Goal: Transaction & Acquisition: Purchase product/service

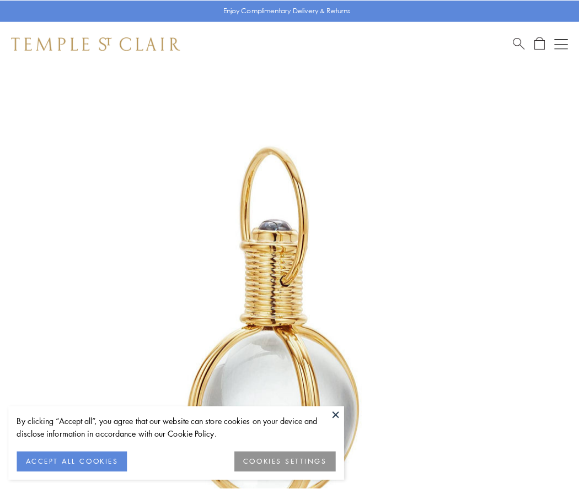
scroll to position [288, 0]
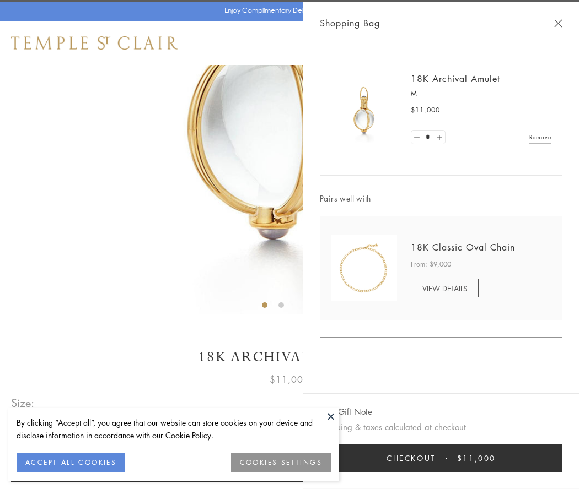
click at [441, 458] on button "Checkout $11,000" at bounding box center [441, 458] width 242 height 29
